Goal: Task Accomplishment & Management: Manage account settings

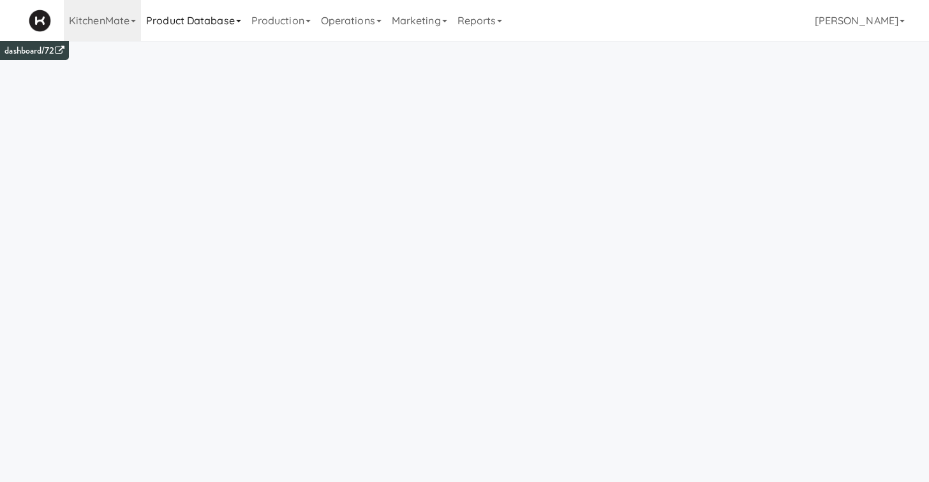
click at [193, 28] on link "Product Database" at bounding box center [193, 20] width 105 height 41
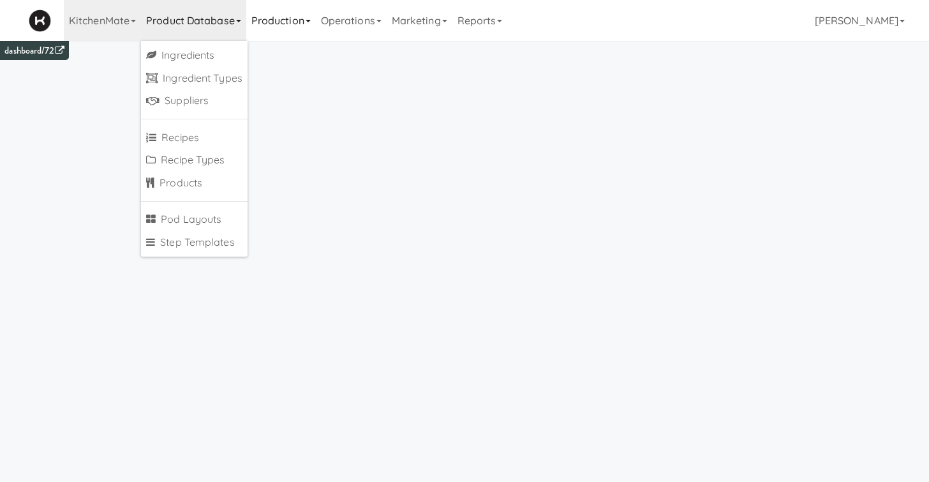
click at [280, 31] on link "Production" at bounding box center [281, 20] width 70 height 41
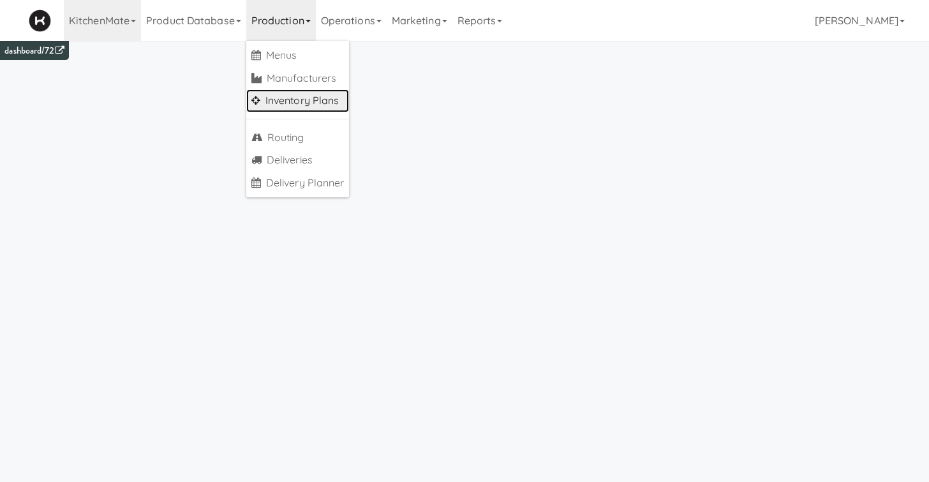
click at [277, 98] on link "Inventory Plans" at bounding box center [297, 100] width 103 height 23
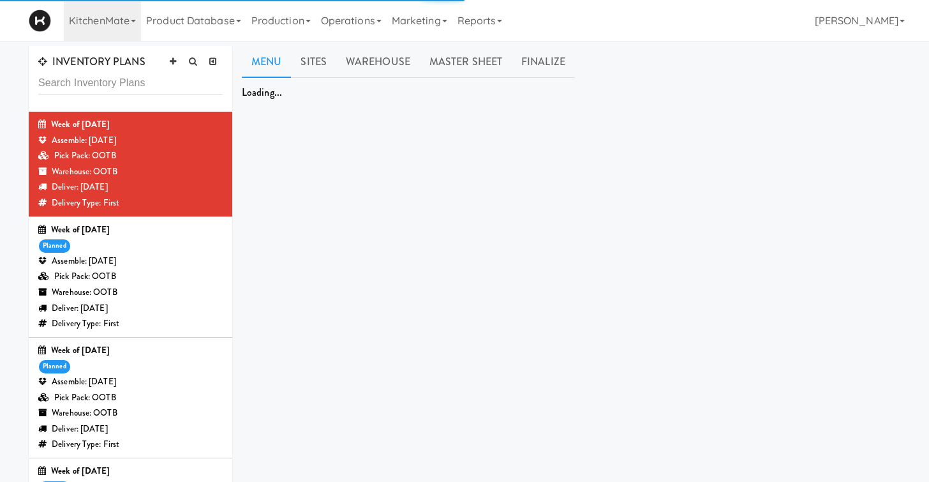
click at [160, 270] on div "Pick Pack: OOTB" at bounding box center [130, 277] width 184 height 16
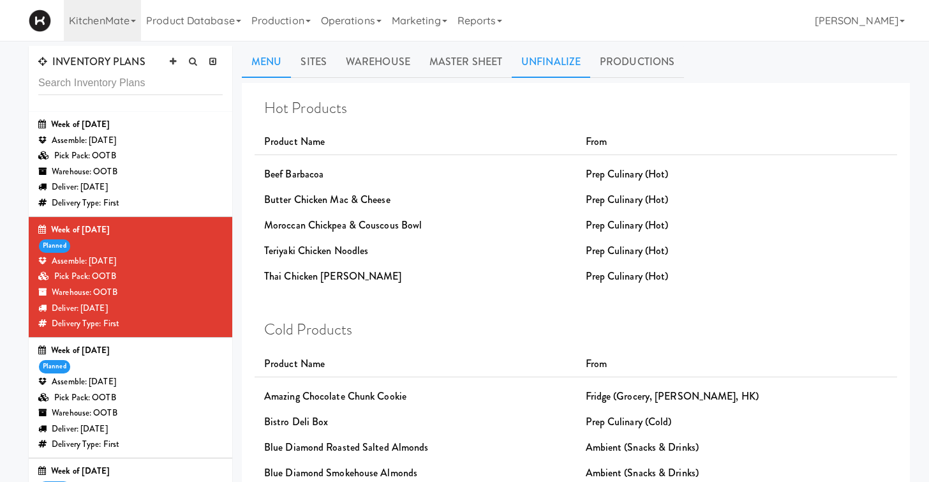
click at [547, 63] on link "Unfinalize" at bounding box center [551, 62] width 79 height 32
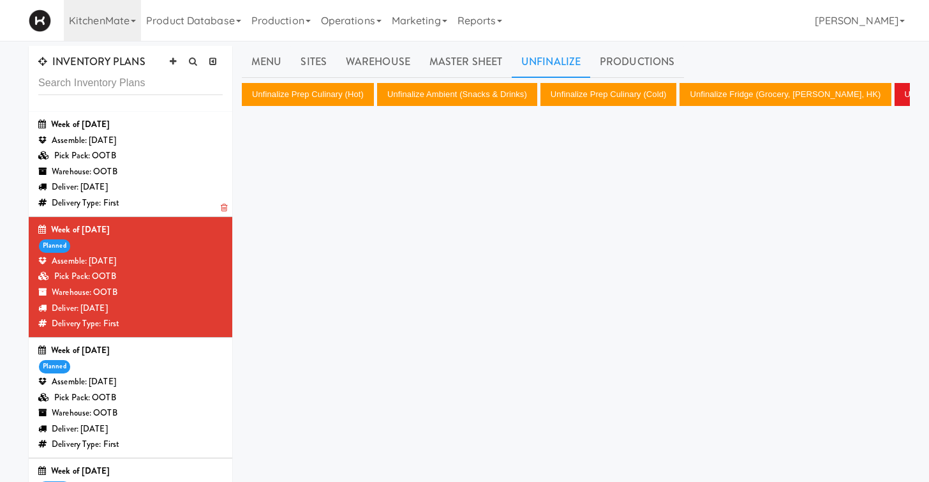
click at [110, 162] on div "Pick Pack: OOTB" at bounding box center [130, 156] width 184 height 16
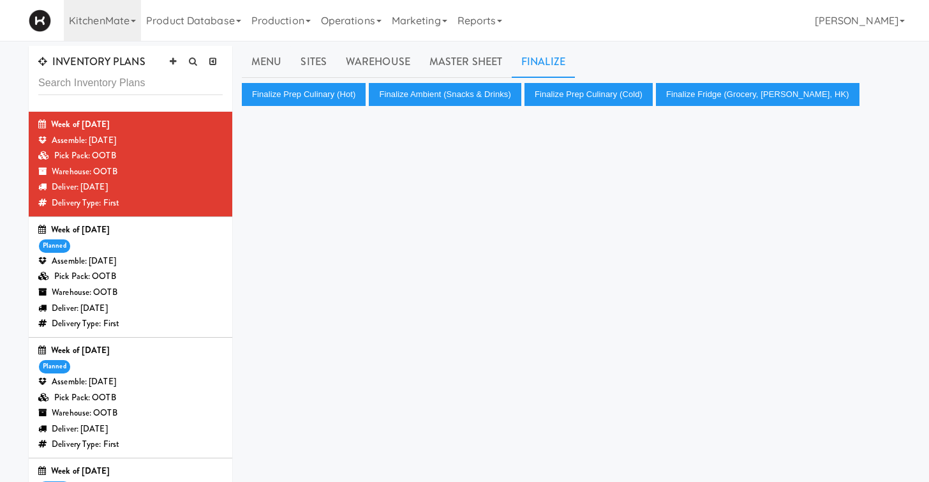
click at [161, 267] on div "Assemble: [DATE]" at bounding box center [130, 261] width 184 height 16
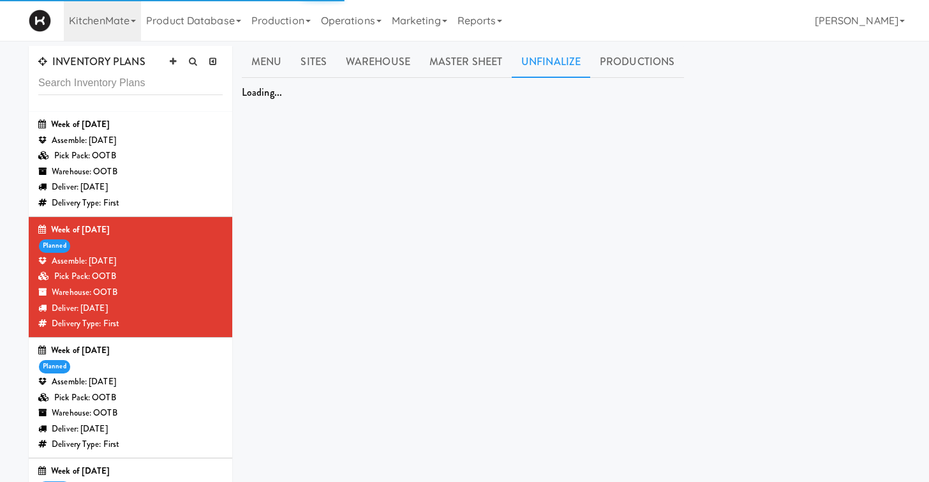
click at [112, 375] on div "Assemble: [DATE]" at bounding box center [130, 382] width 184 height 16
